Goal: Information Seeking & Learning: Compare options

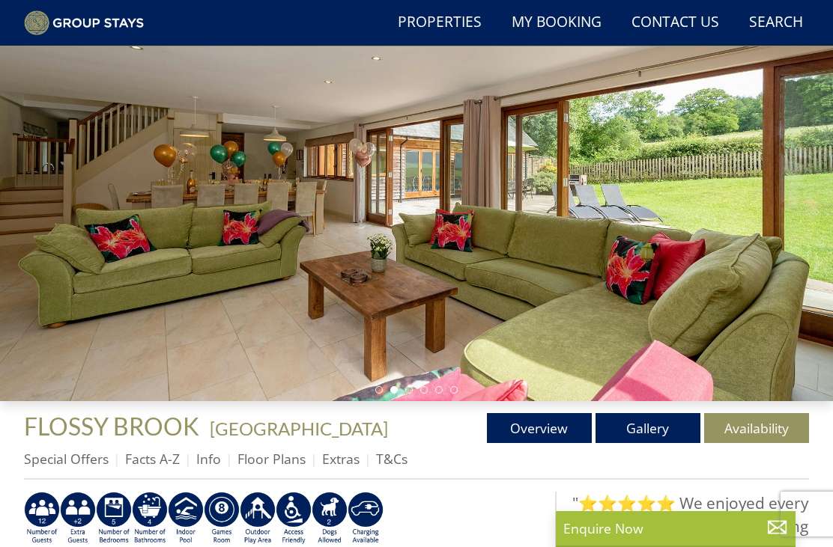
scroll to position [164, 0]
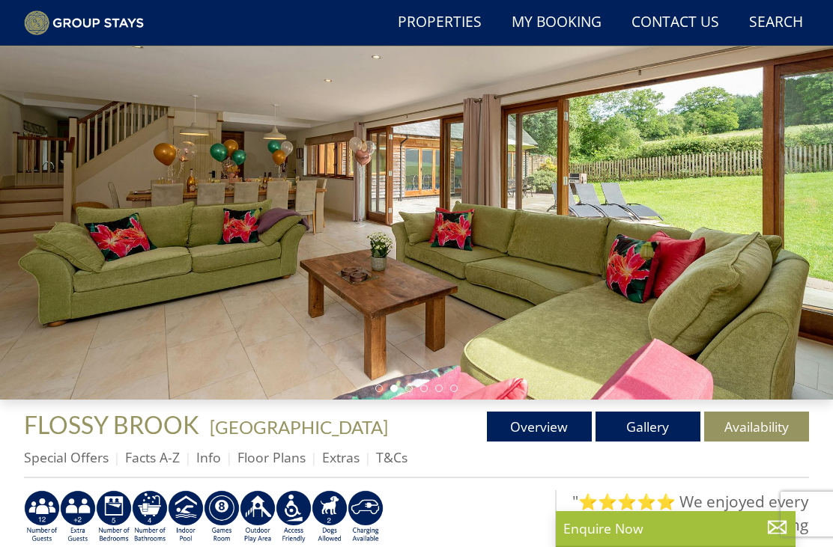
click at [628, 416] on link "Gallery" at bounding box center [647, 427] width 105 height 30
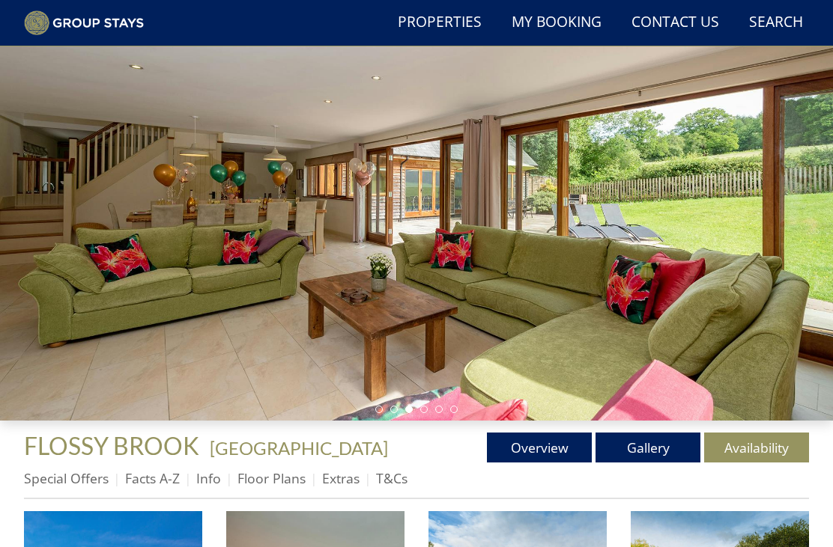
scroll to position [143, 0]
click at [543, 437] on link "Overview" at bounding box center [539, 448] width 105 height 30
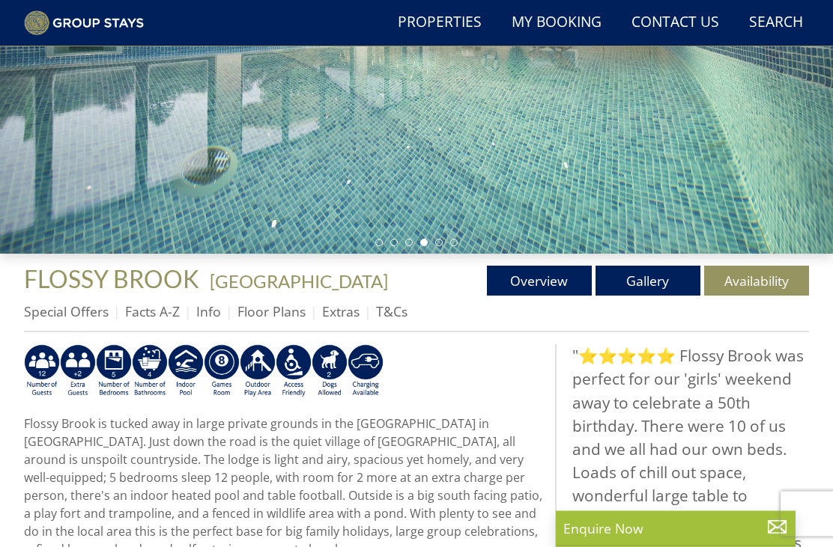
scroll to position [318, 0]
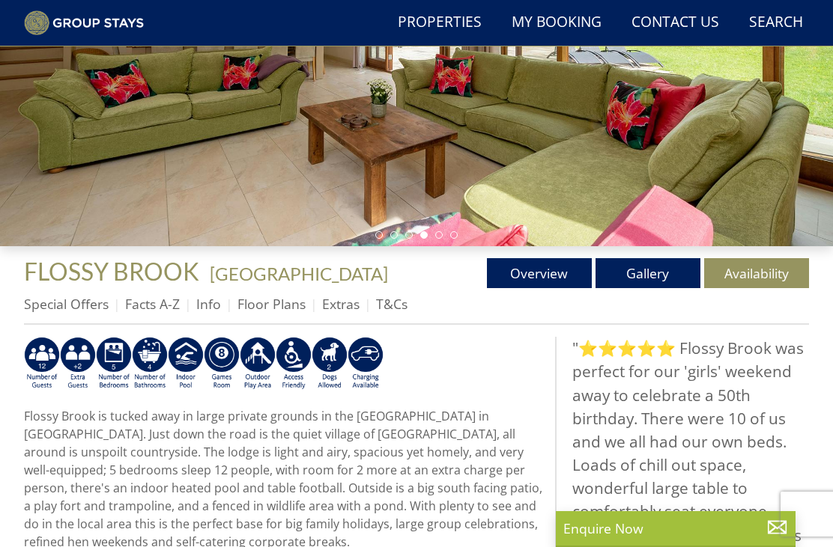
click at [637, 273] on link "Gallery" at bounding box center [647, 273] width 105 height 30
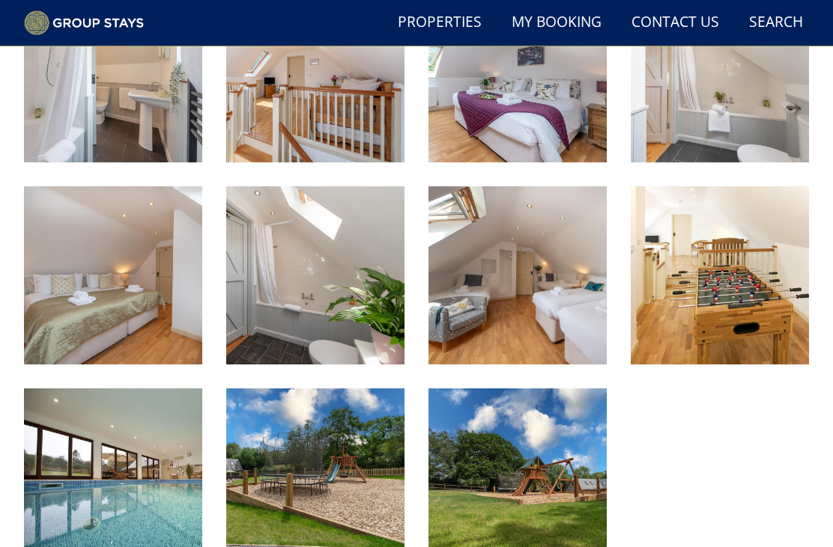
scroll to position [1276, 0]
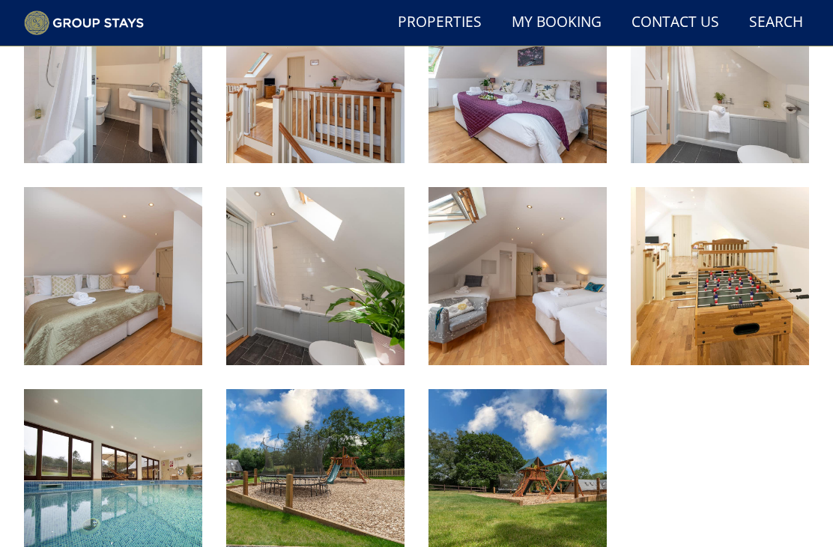
click at [683, 282] on img at bounding box center [720, 276] width 178 height 178
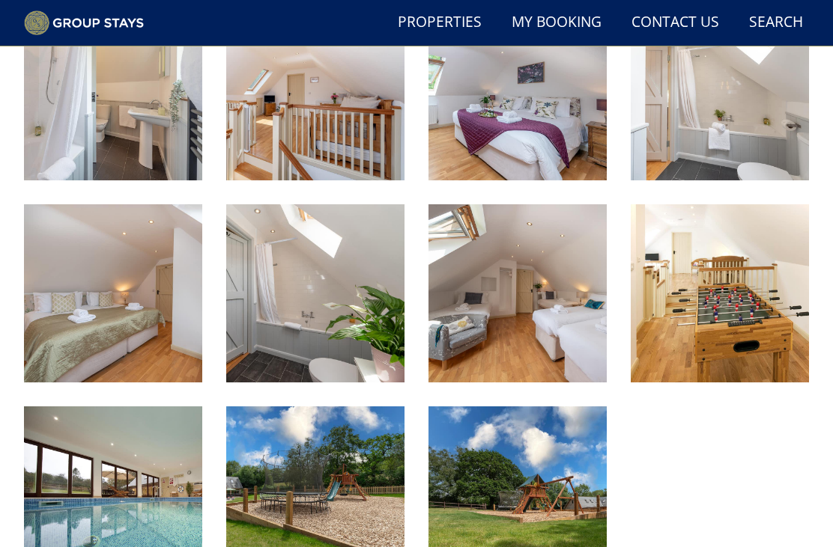
scroll to position [1244, 0]
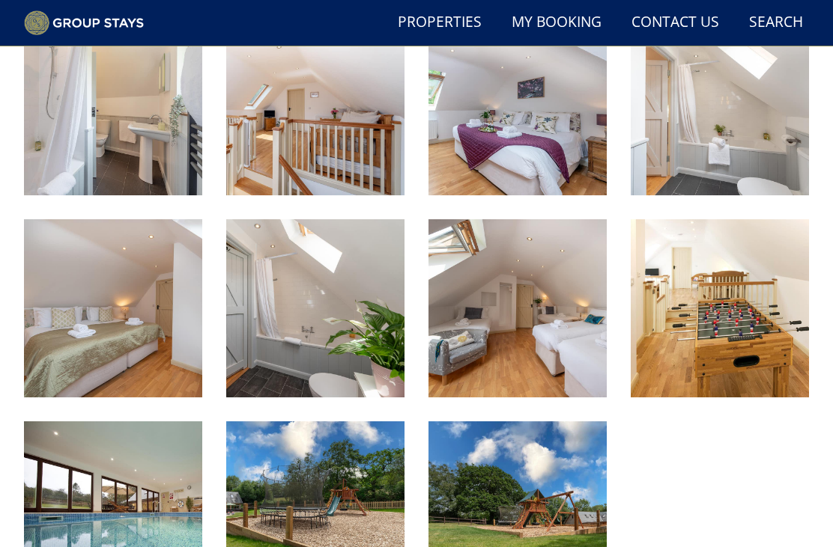
click at [126, 512] on img at bounding box center [113, 511] width 178 height 178
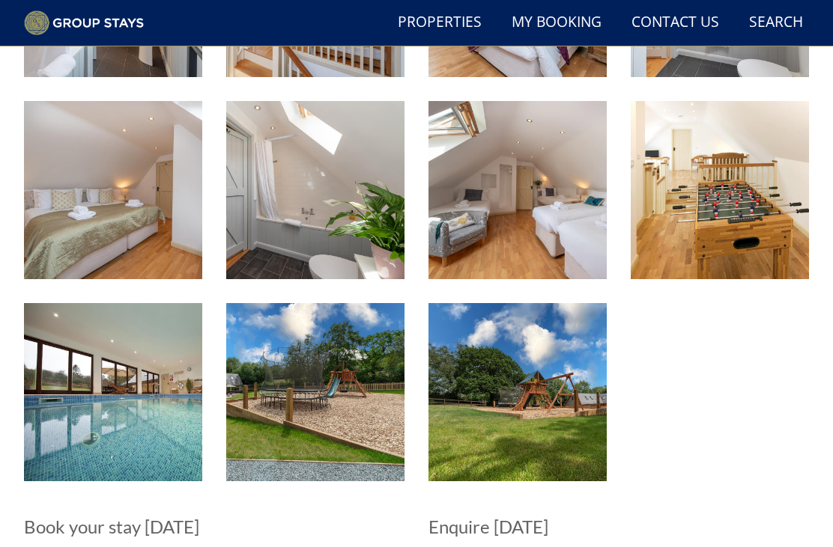
scroll to position [1362, 0]
click at [85, 389] on img at bounding box center [113, 392] width 178 height 178
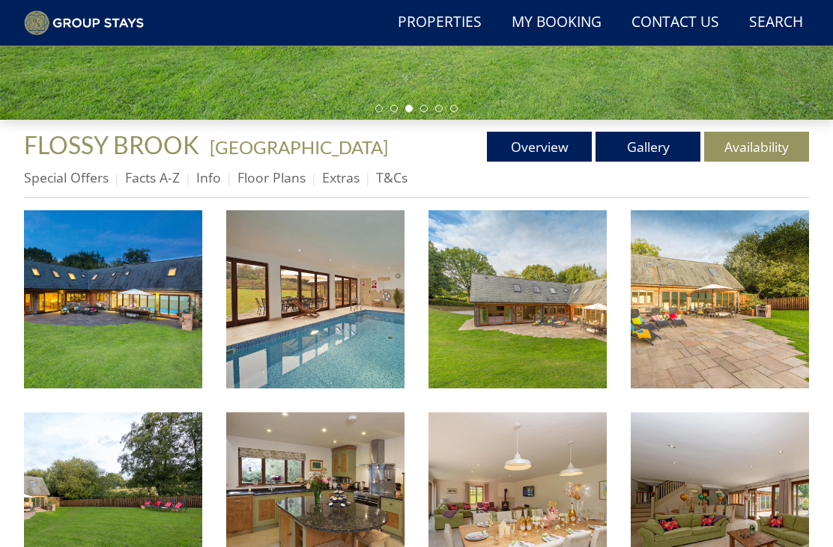
scroll to position [444, 0]
click at [538, 143] on link "Overview" at bounding box center [539, 147] width 105 height 30
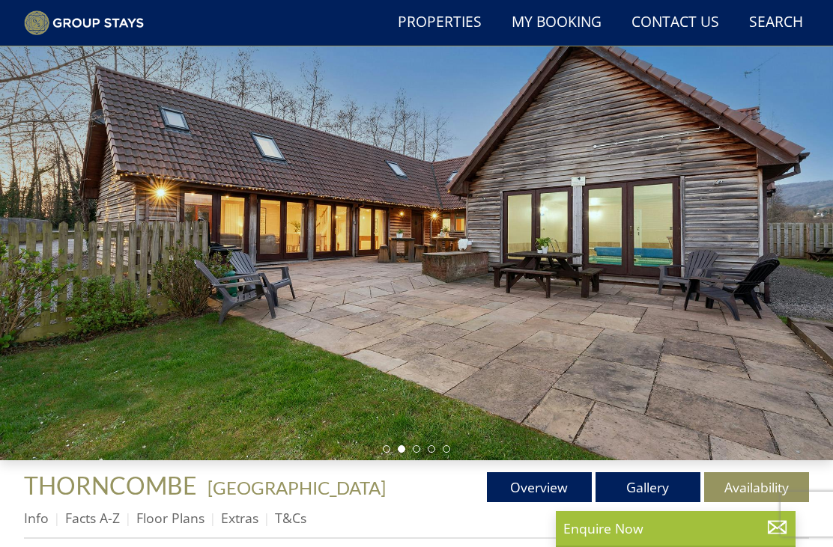
scroll to position [104, 0]
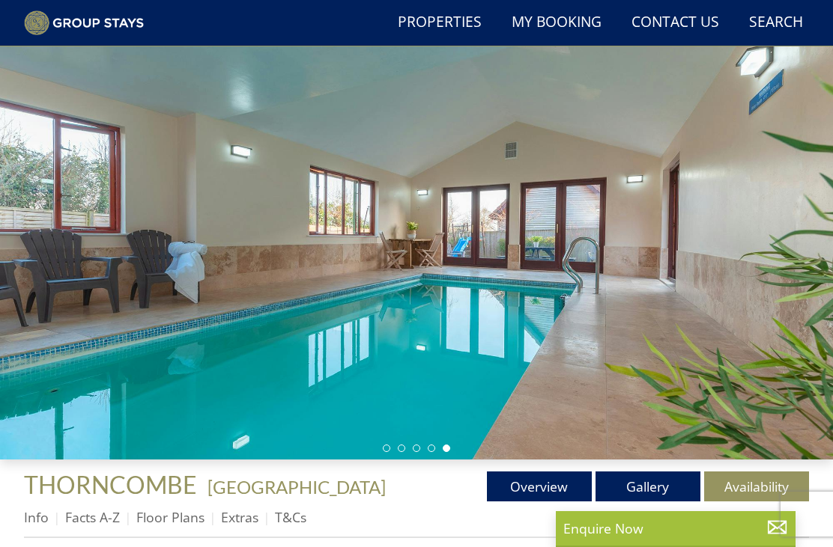
click at [661, 486] on link "Gallery" at bounding box center [647, 487] width 105 height 30
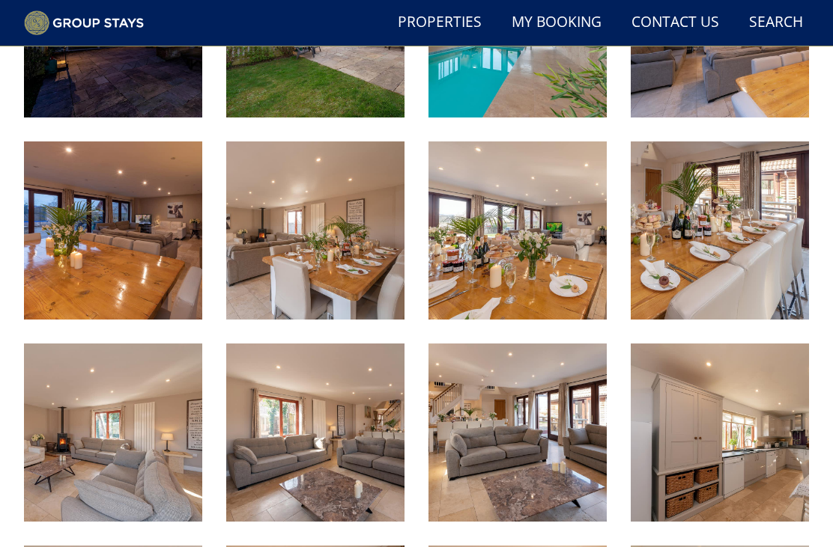
scroll to position [708, 0]
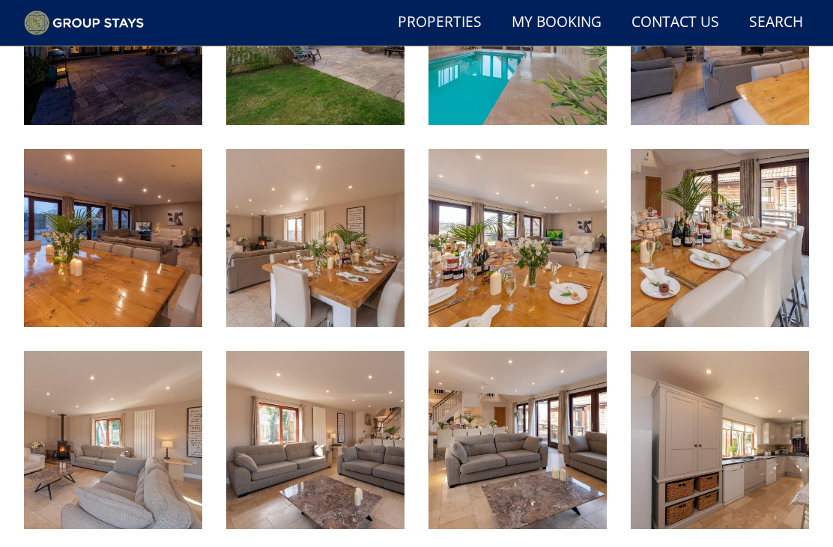
click at [552, 98] on img at bounding box center [517, 36] width 178 height 178
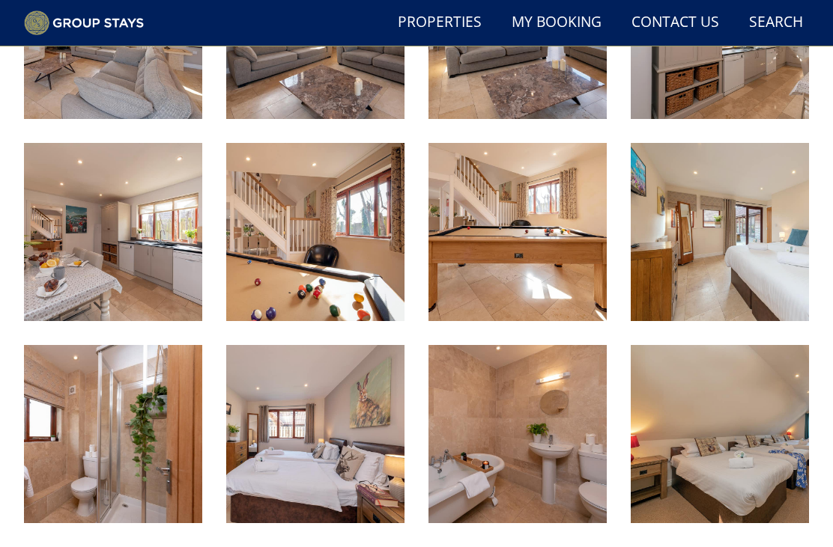
scroll to position [1099, 0]
